Goal: Find contact information: Find contact information

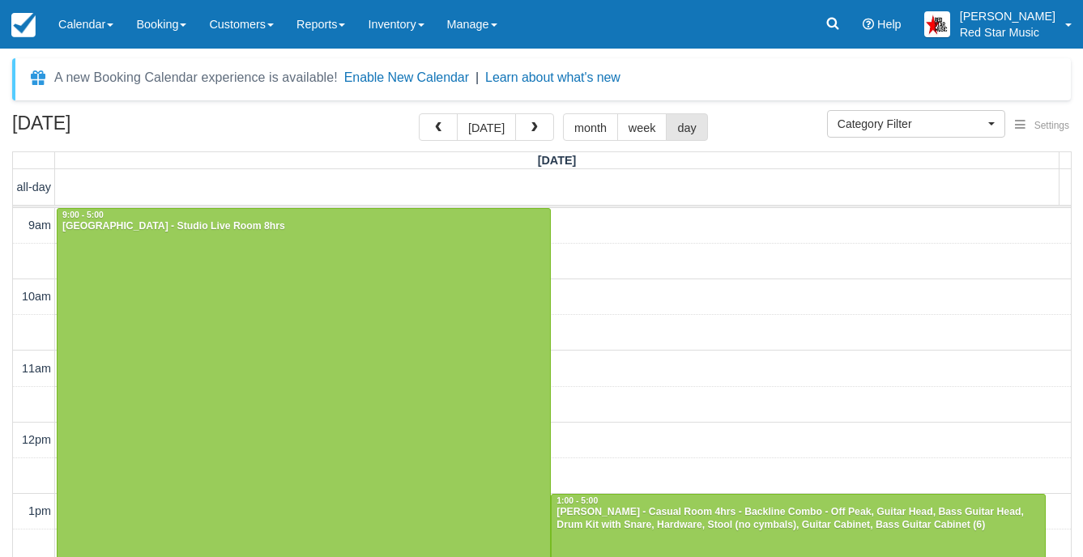
select select
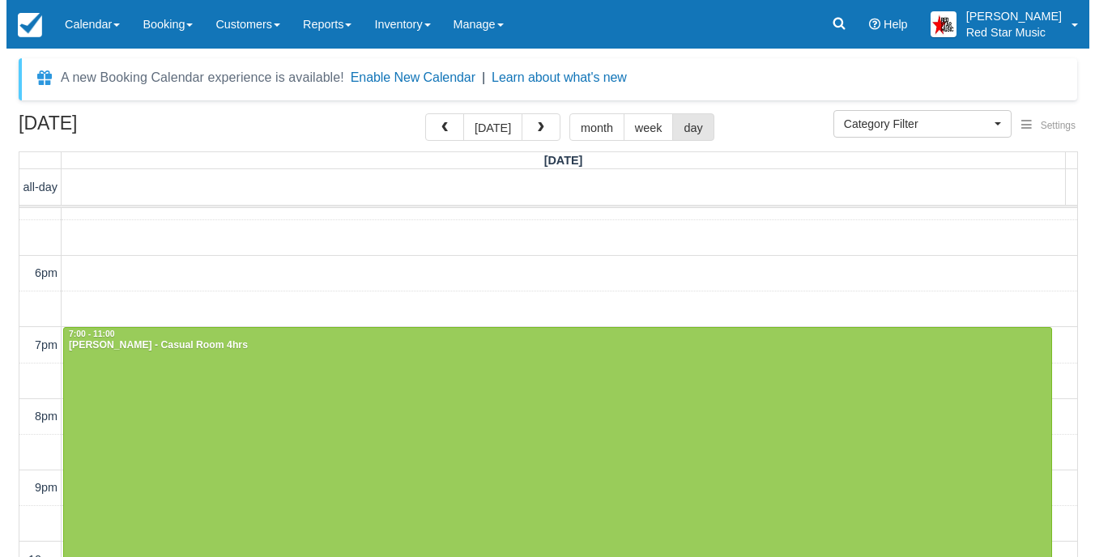
scroll to position [605, 0]
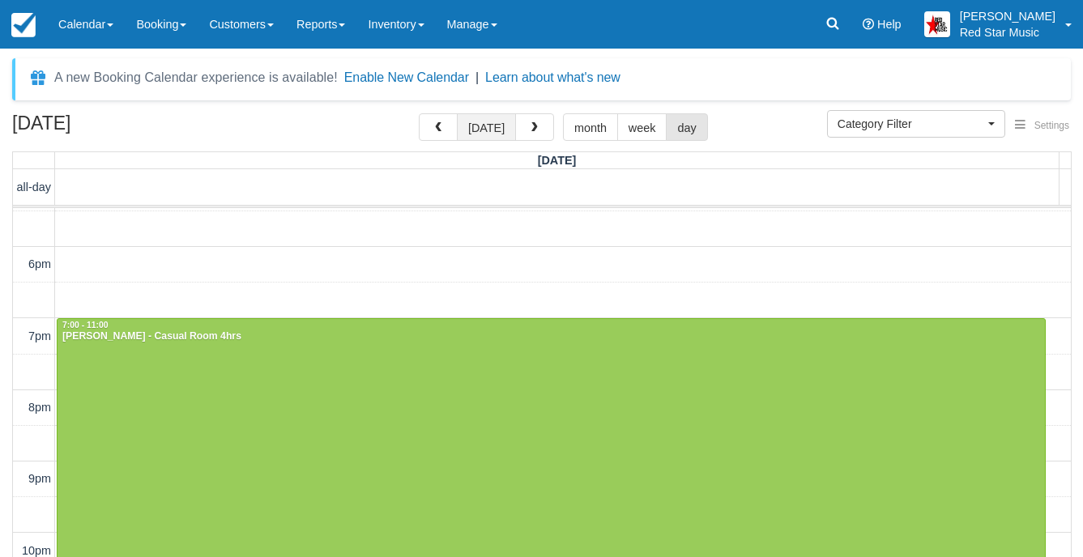
click at [497, 130] on button "today" at bounding box center [486, 127] width 59 height 28
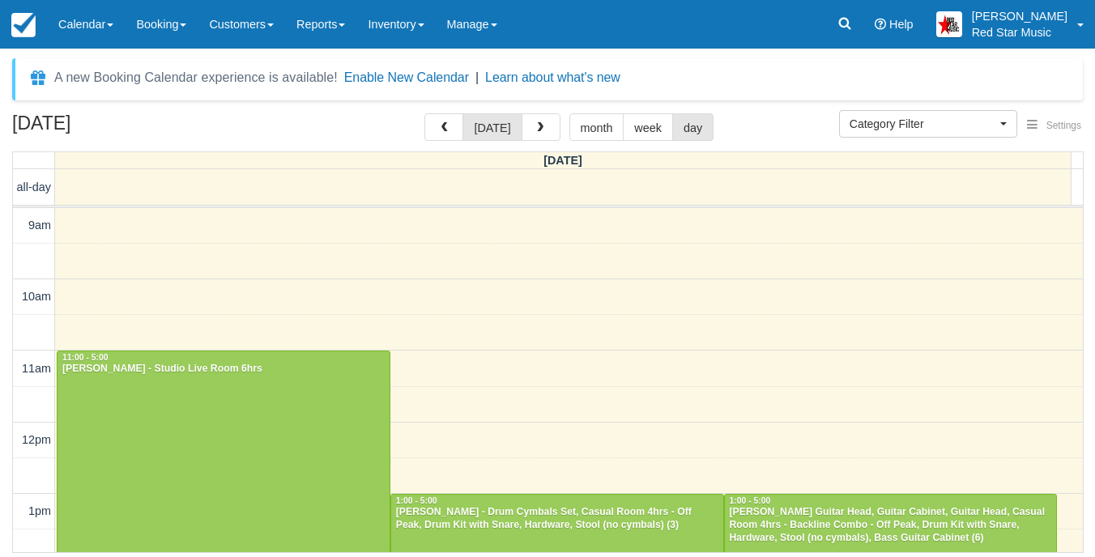
scroll to position [514, 0]
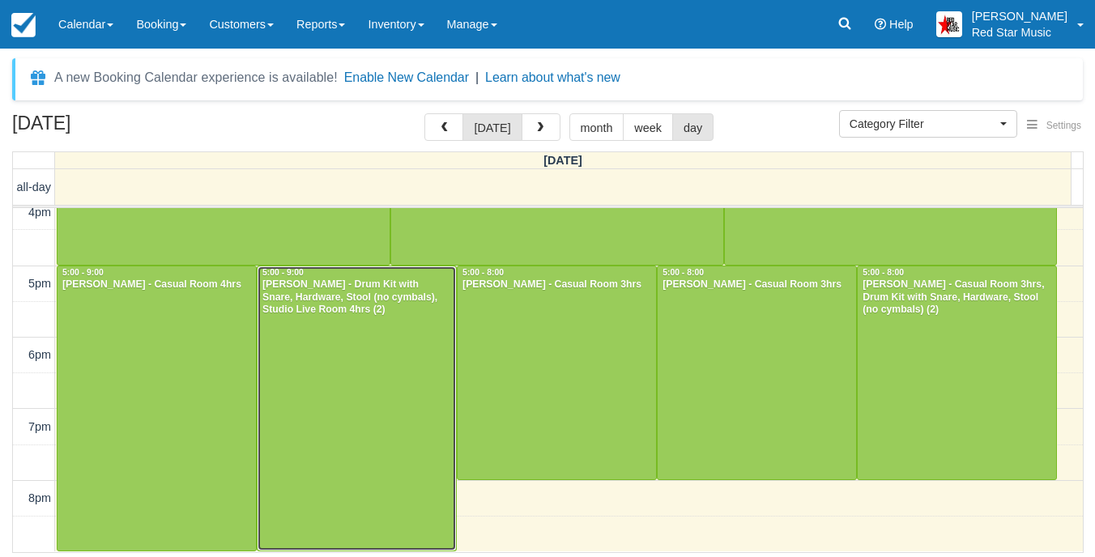
click at [296, 397] on div at bounding box center [357, 409] width 198 height 284
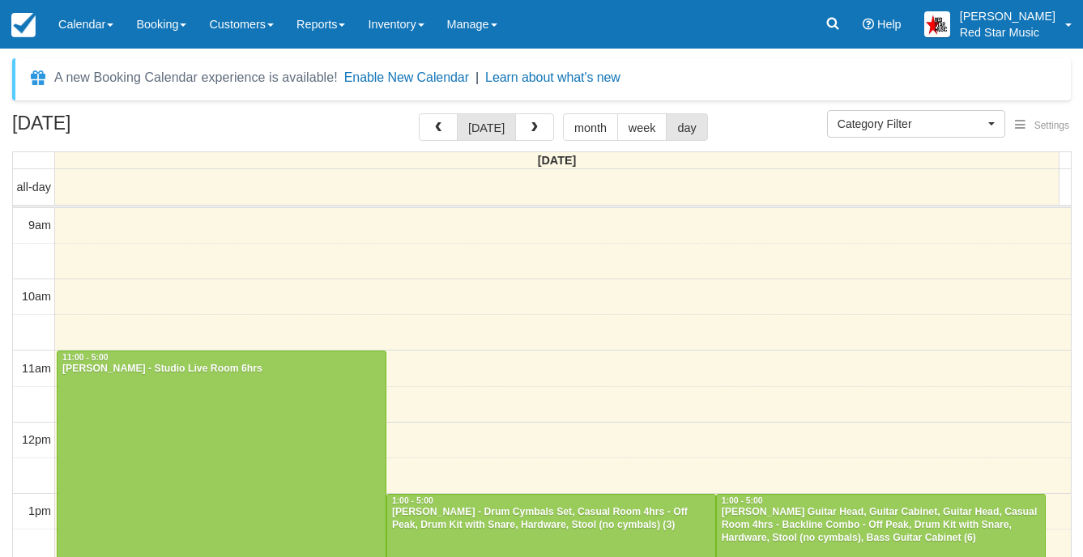
select select
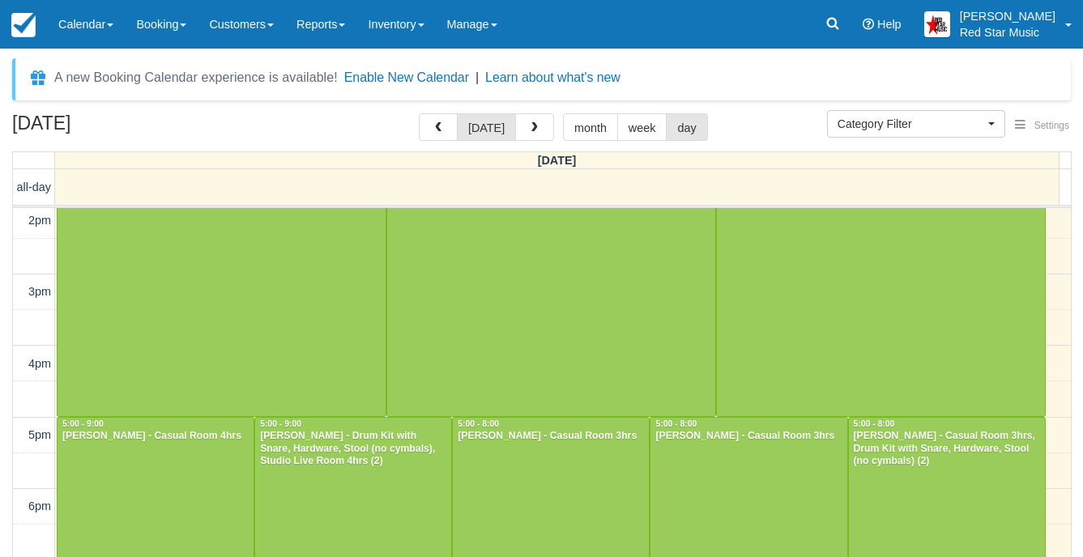
scroll to position [462, 0]
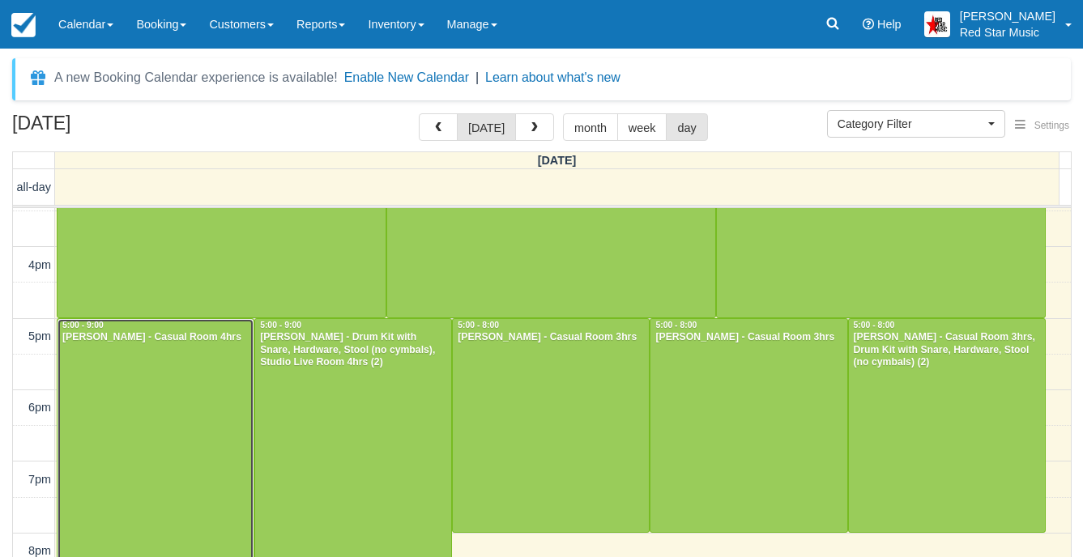
click at [118, 395] on div at bounding box center [156, 461] width 196 height 284
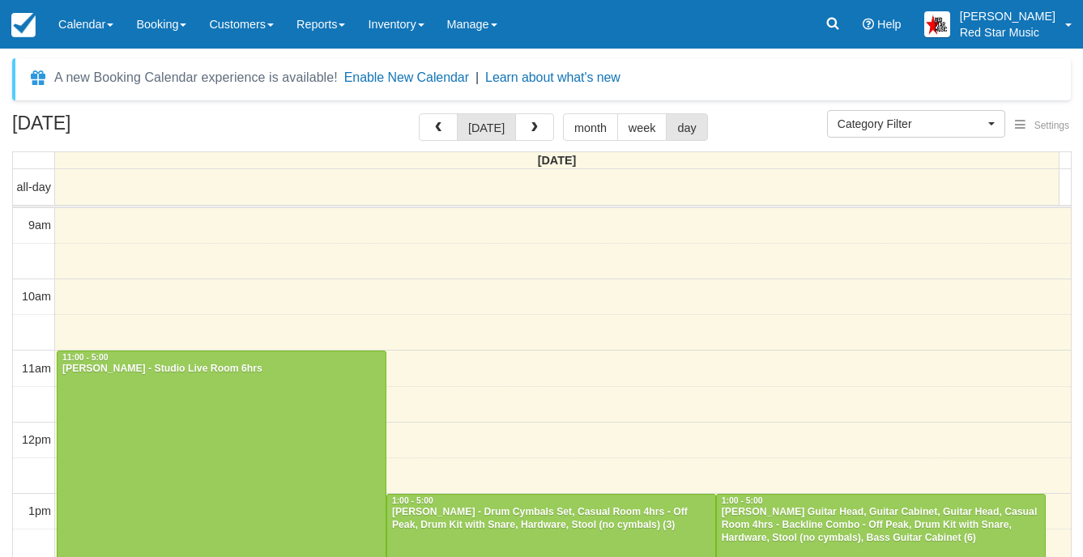
select select
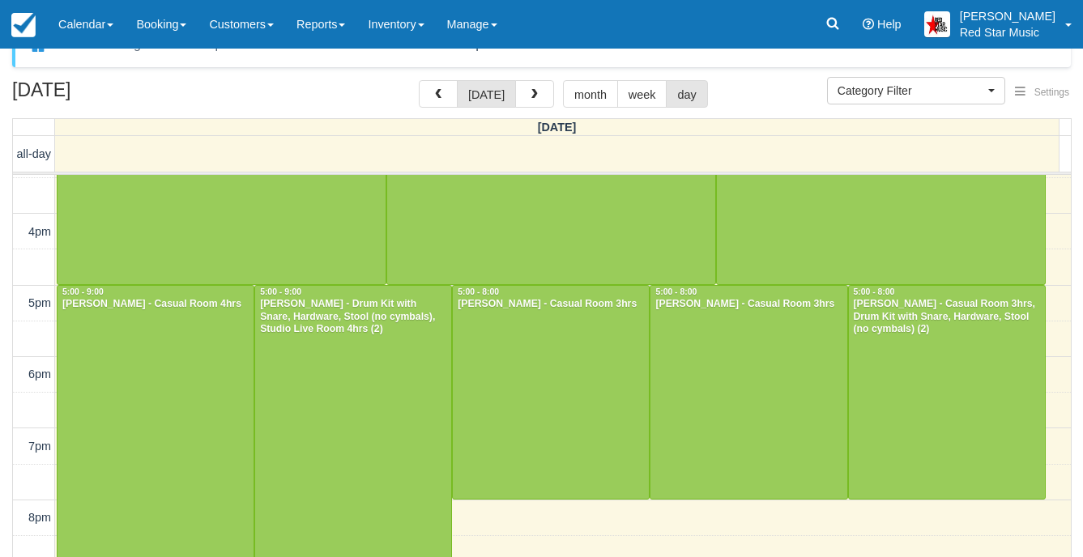
scroll to position [52, 0]
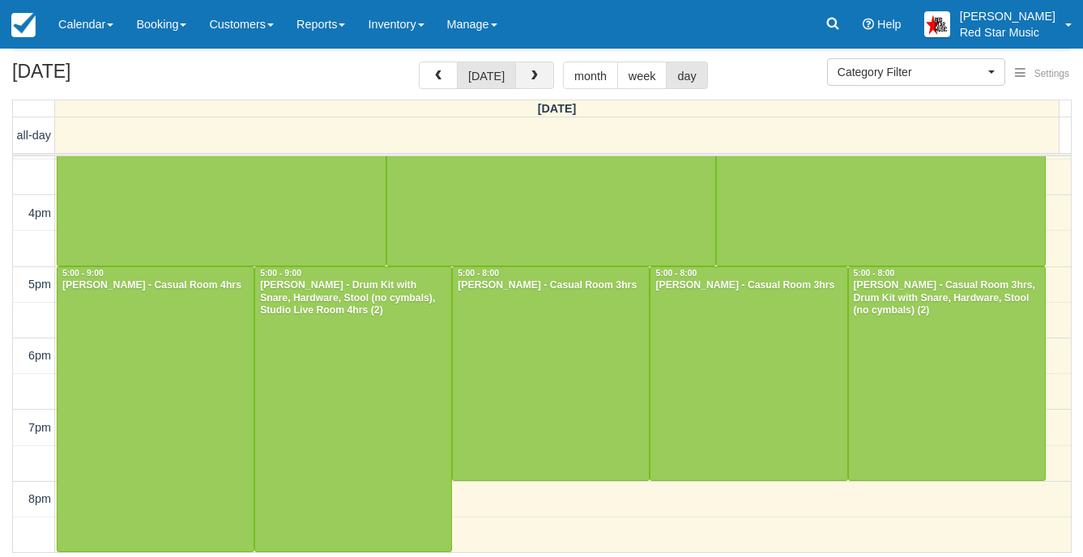
click at [529, 72] on span "button" at bounding box center [534, 75] width 11 height 11
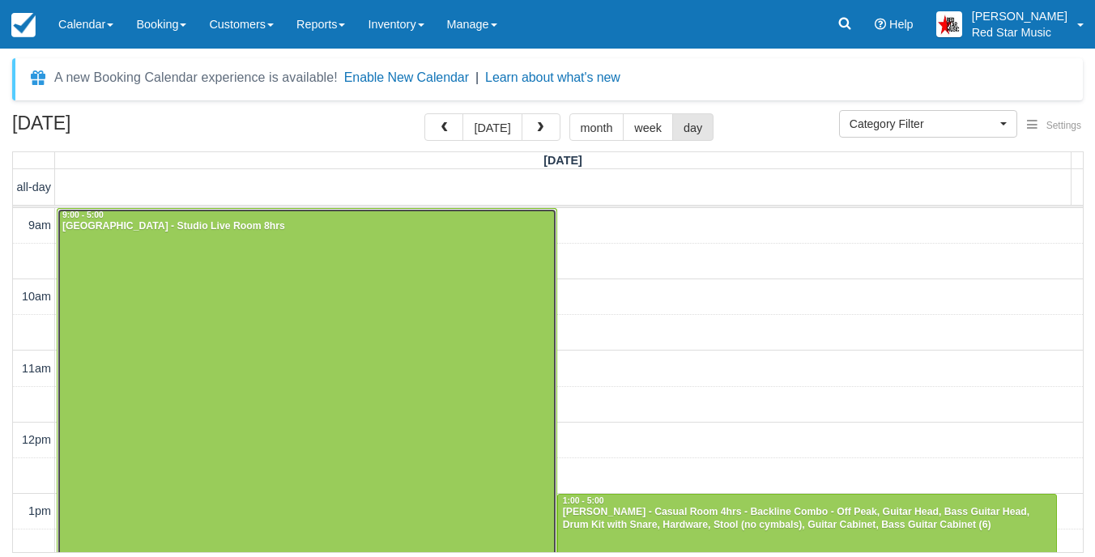
click at [400, 356] on div at bounding box center [307, 494] width 499 height 571
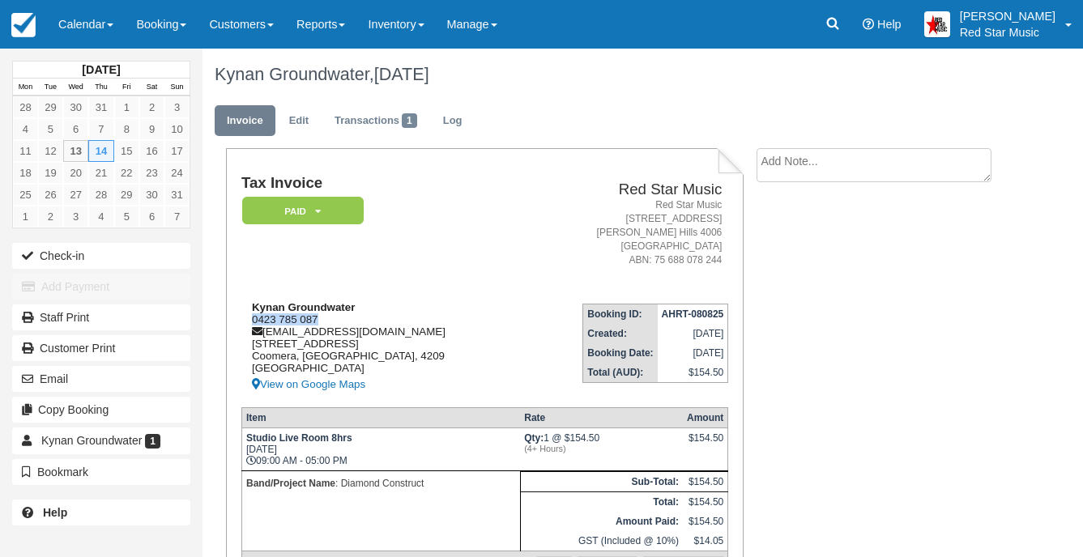
drag, startPoint x: 322, startPoint y: 318, endPoint x: 254, endPoint y: 323, distance: 67.5
click at [254, 323] on div "[GEOGRAPHIC_DATA] 0423 785 087 [EMAIL_ADDRESS][DOMAIN_NAME] [STREET_ADDRESS] Vi…" at bounding box center [383, 347] width 284 height 93
copy div "0423 785 087"
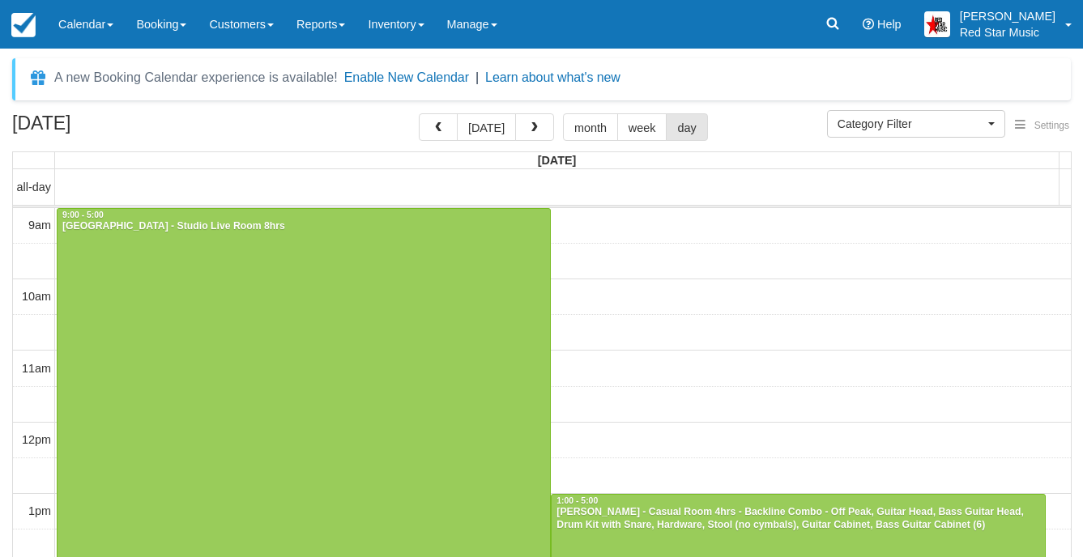
select select
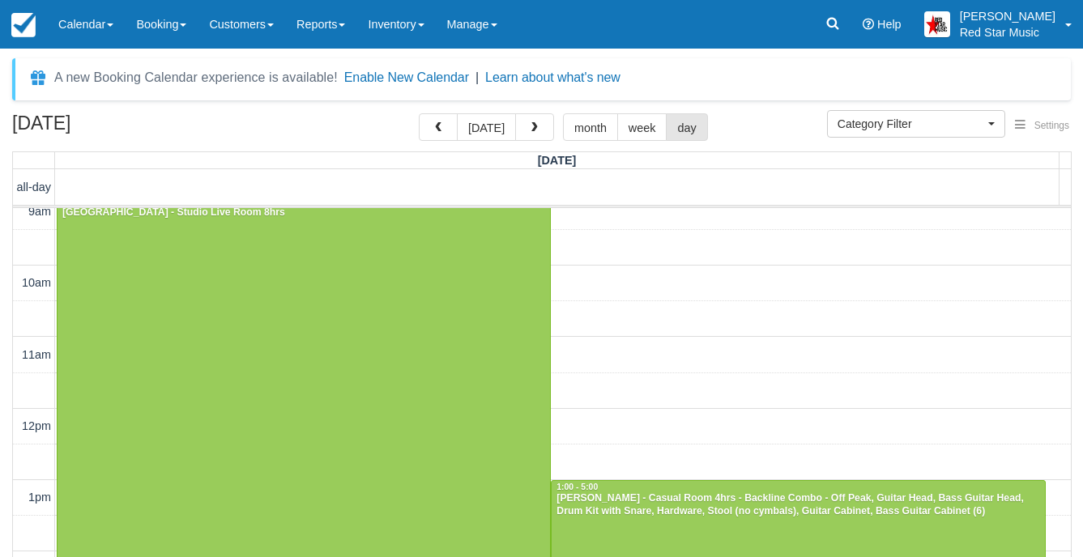
scroll to position [176, 0]
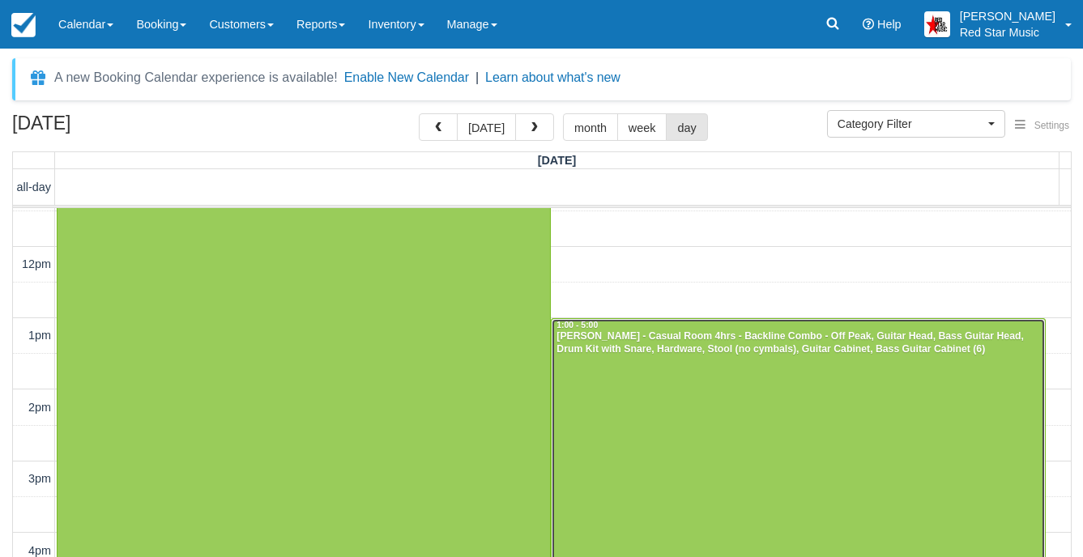
click at [693, 394] on div at bounding box center [798, 461] width 493 height 285
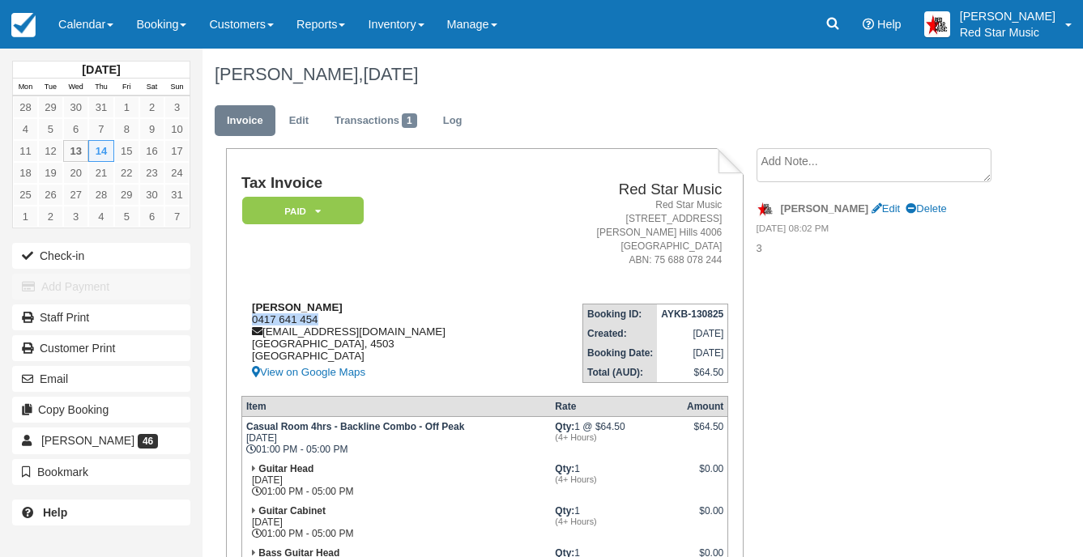
drag, startPoint x: 328, startPoint y: 314, endPoint x: 245, endPoint y: 325, distance: 83.3
click at [245, 325] on div "[PERSON_NAME] 0417 641 454 [EMAIL_ADDRESS][DOMAIN_NAME] [GEOGRAPHIC_DATA] [GEOG…" at bounding box center [383, 341] width 284 height 81
copy div "0417 641 454"
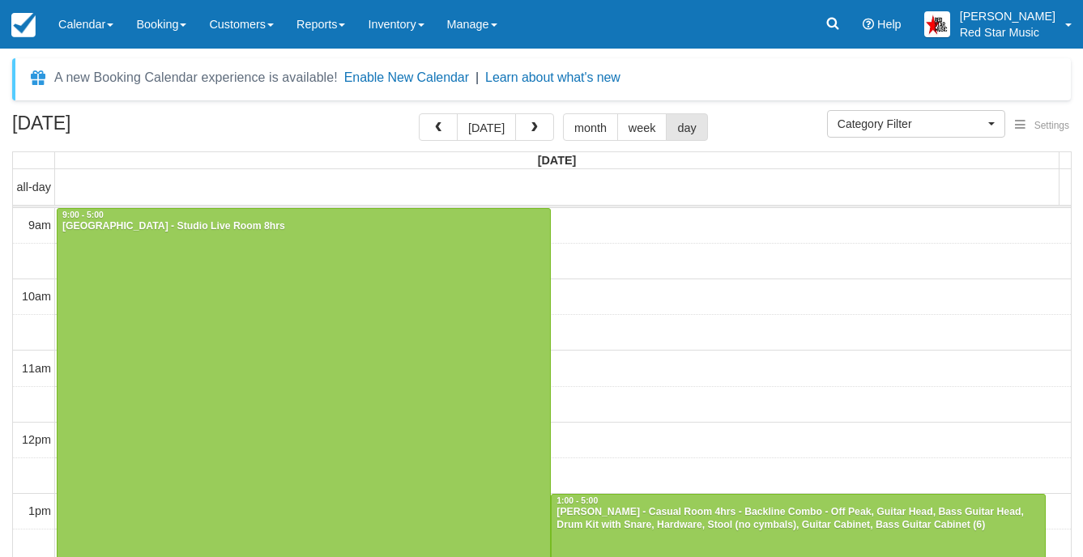
select select
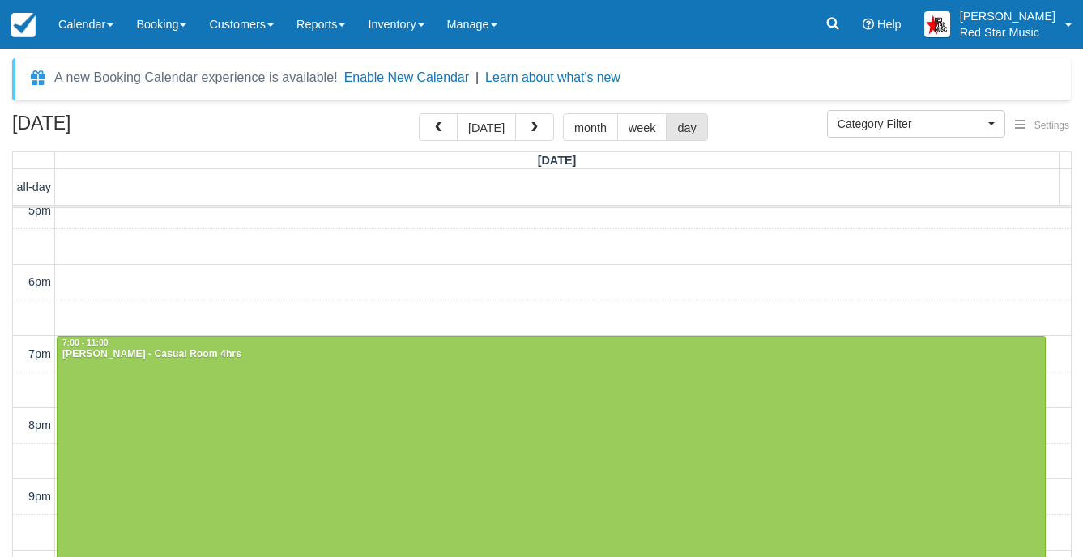
scroll to position [605, 0]
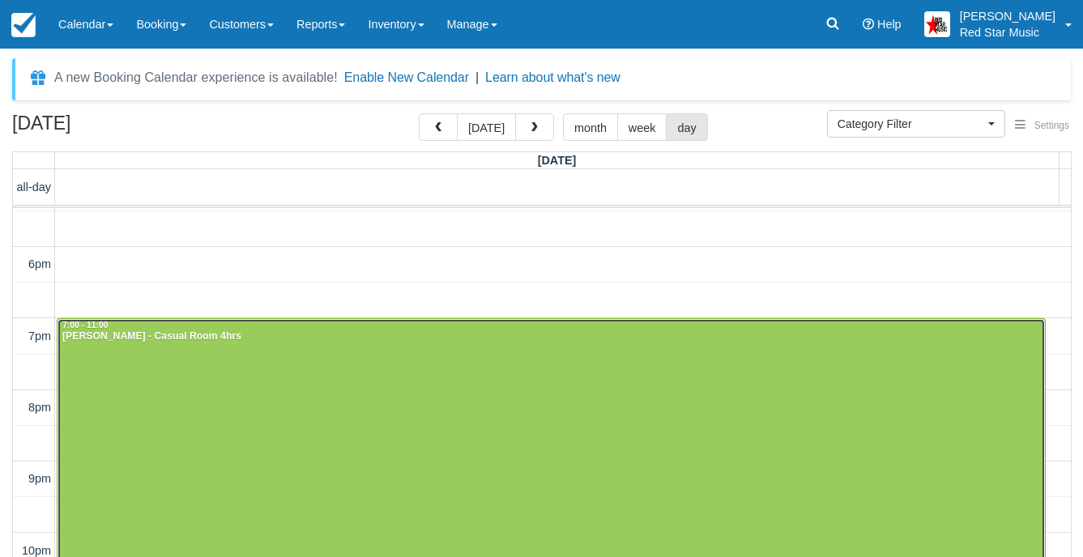
click at [608, 359] on div at bounding box center [551, 461] width 987 height 284
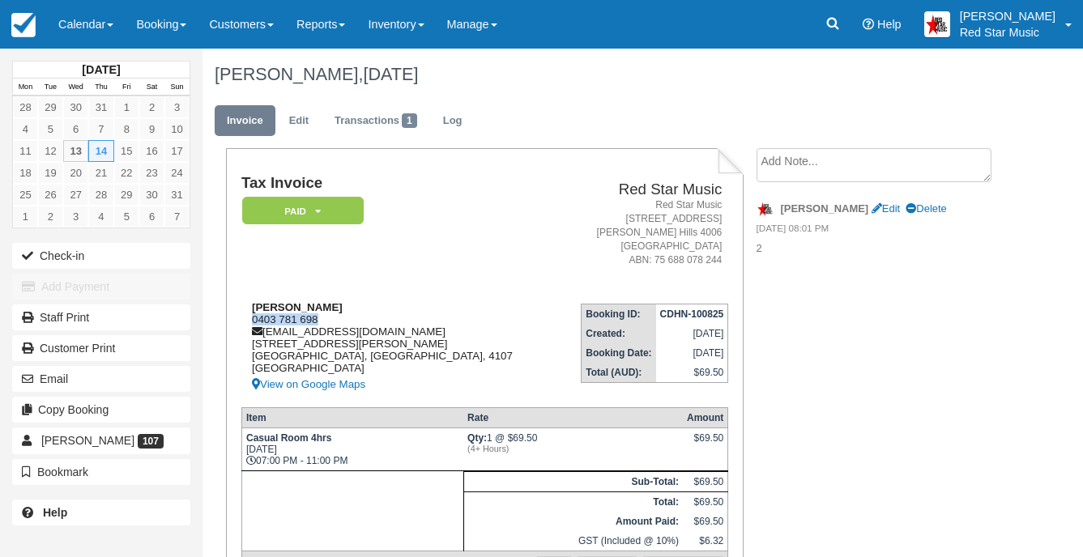
drag, startPoint x: 323, startPoint y: 317, endPoint x: 251, endPoint y: 315, distance: 72.1
click at [251, 315] on div "John Owens 0403 781 698 billyemailsfrom@gmail.com 293 Lillian Ave Brisbane, Que…" at bounding box center [399, 347] width 316 height 93
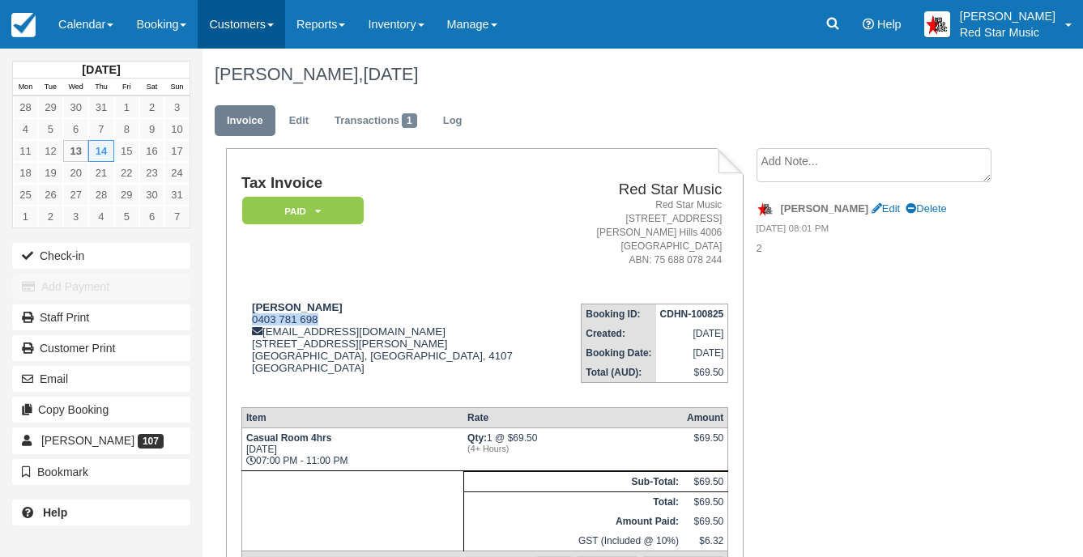
copy div "0403 781 698"
